Goal: Task Accomplishment & Management: Use online tool/utility

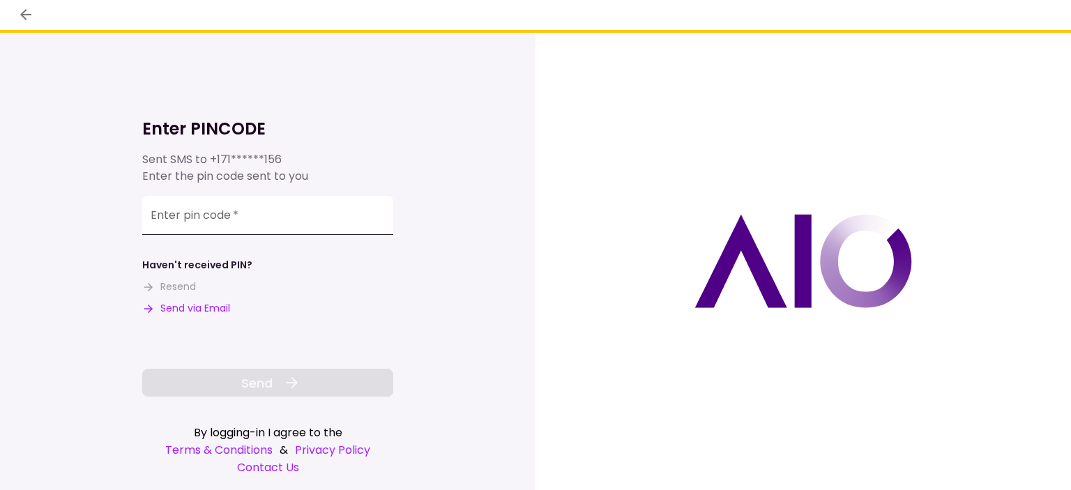
click at [312, 217] on input "Enter pin code   *" at bounding box center [267, 215] width 251 height 39
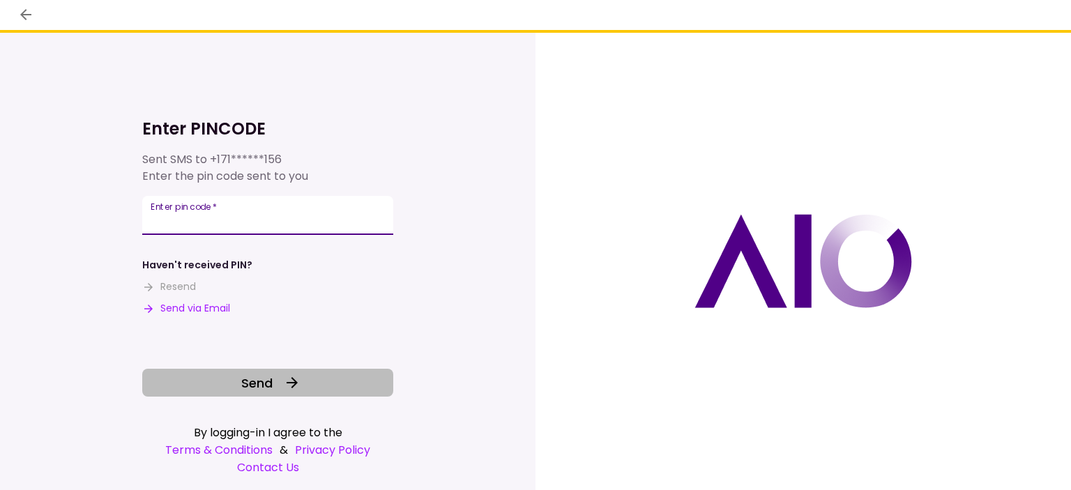
type input "******"
click at [300, 384] on button "Send" at bounding box center [267, 383] width 251 height 28
